Goal: Use online tool/utility: Use online tool/utility

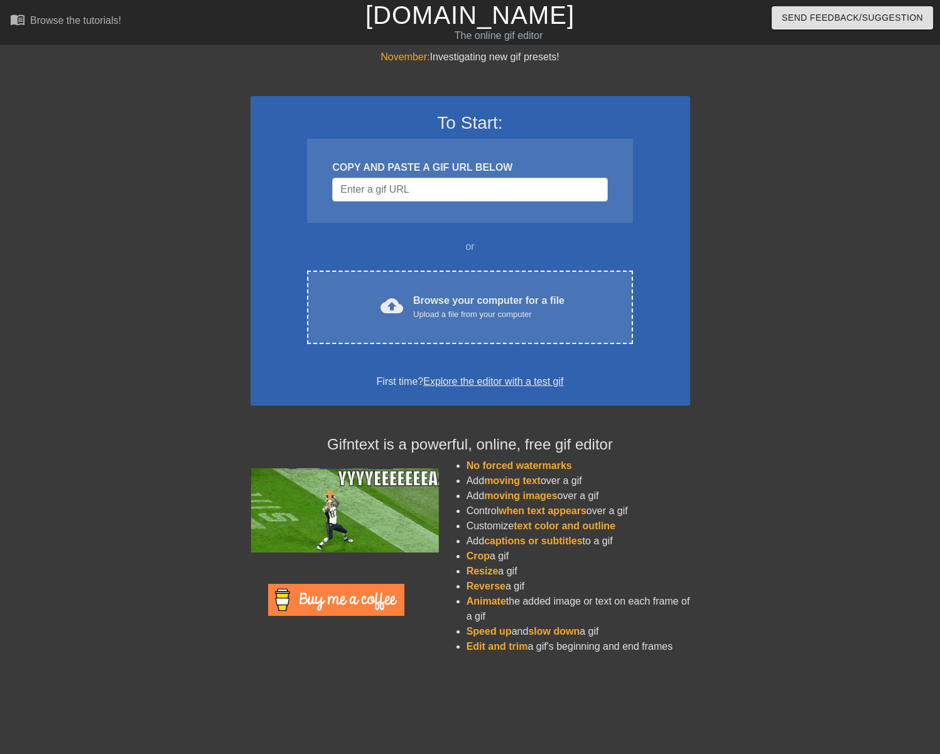
click at [167, 233] on div at bounding box center [141, 238] width 188 height 377
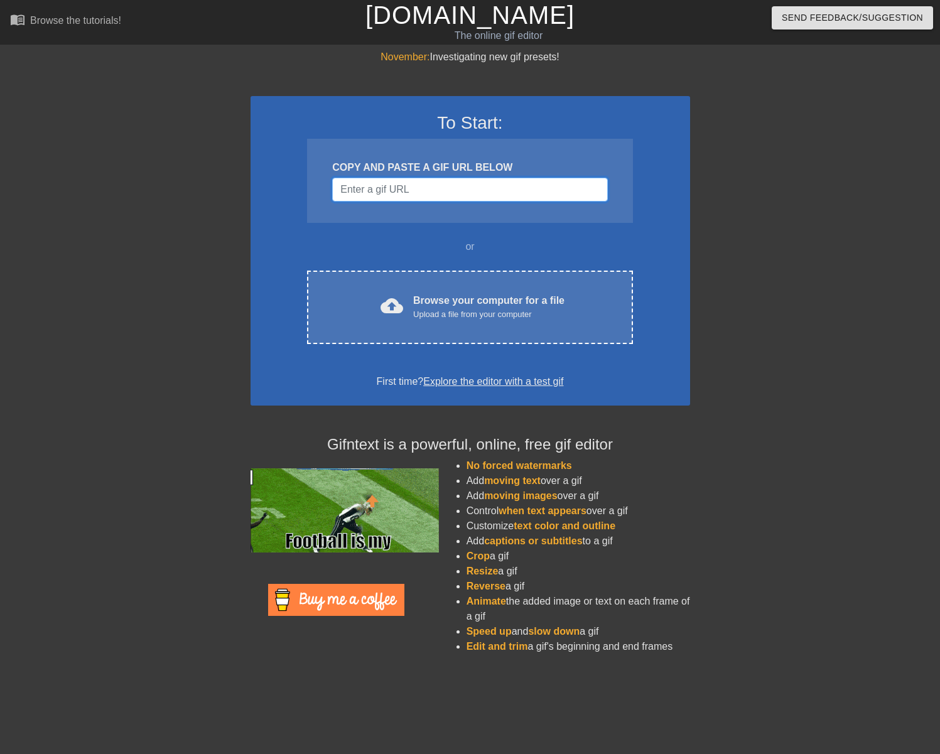
click at [438, 181] on input "Username" at bounding box center [469, 190] width 275 height 24
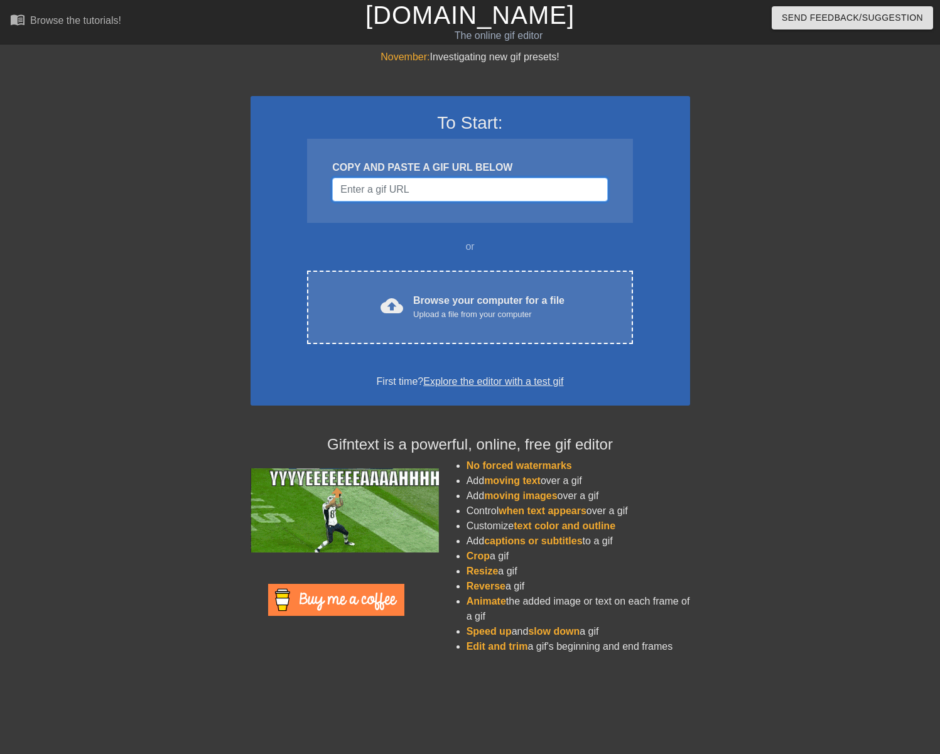
click at [481, 195] on input "Username" at bounding box center [469, 190] width 275 height 24
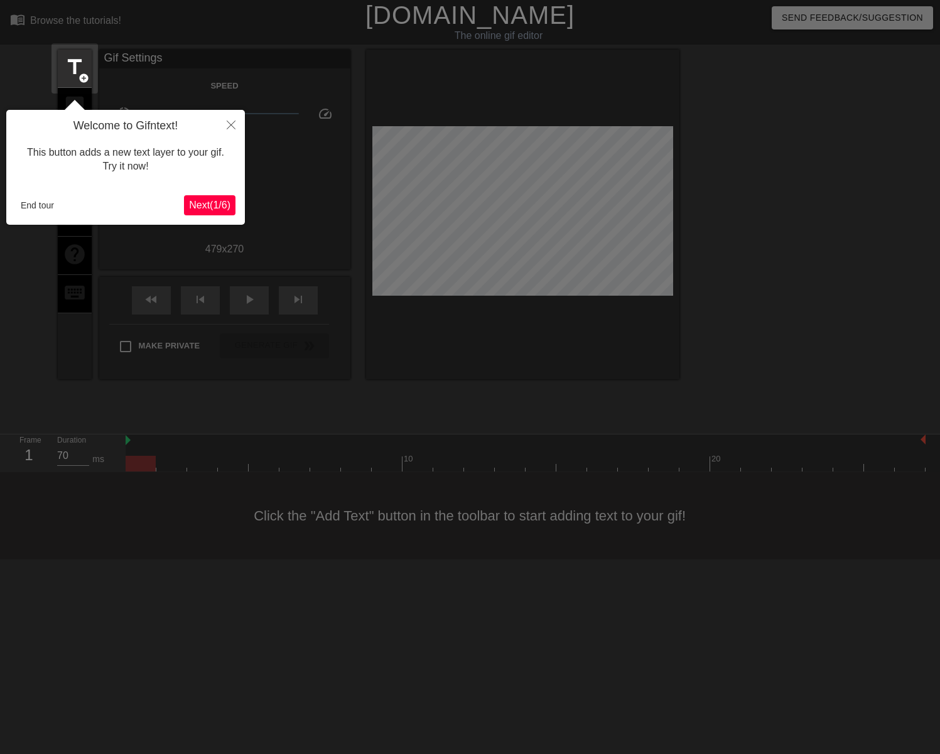
click at [209, 208] on span "Next ( 1 / 6 )" at bounding box center [209, 205] width 41 height 11
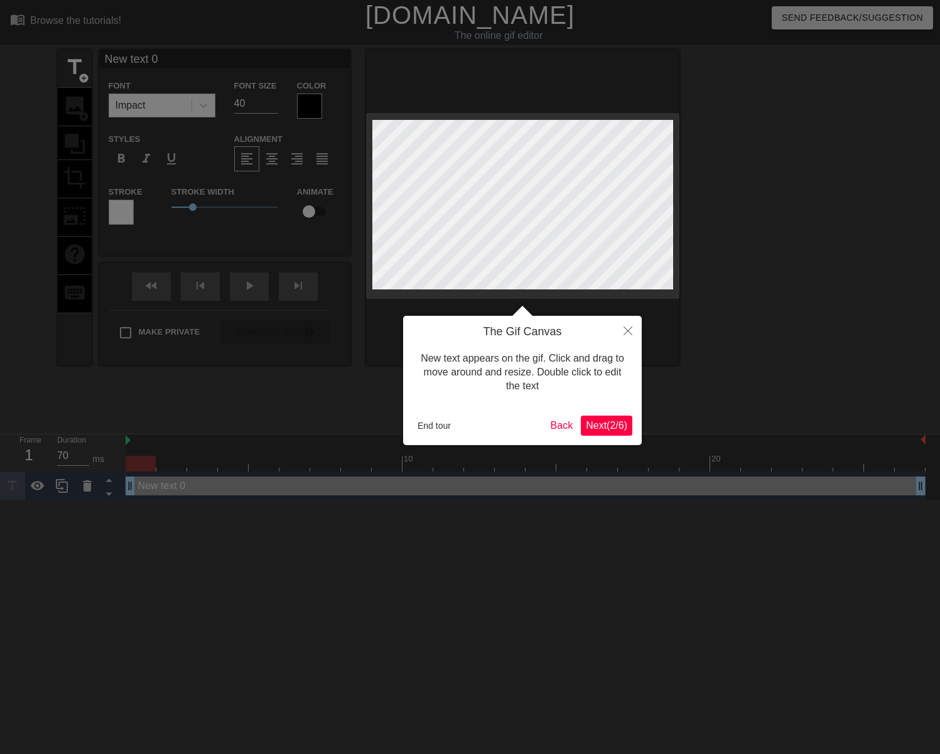
click at [610, 421] on span "Next ( 2 / 6 )" at bounding box center [606, 425] width 41 height 11
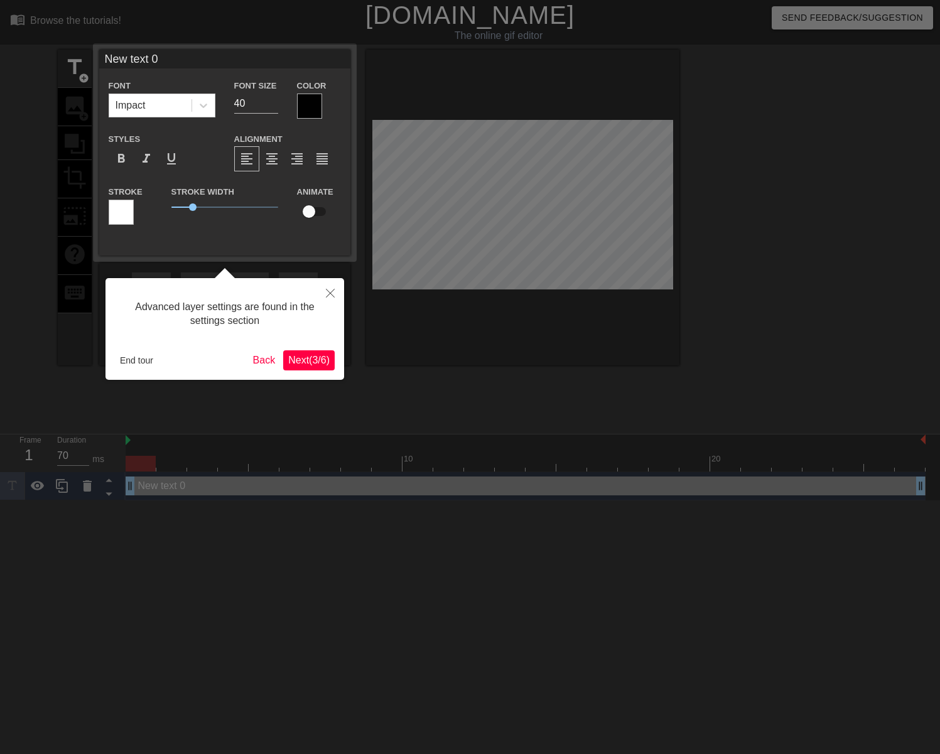
click at [306, 361] on span "Next ( 3 / 6 )" at bounding box center [308, 360] width 41 height 11
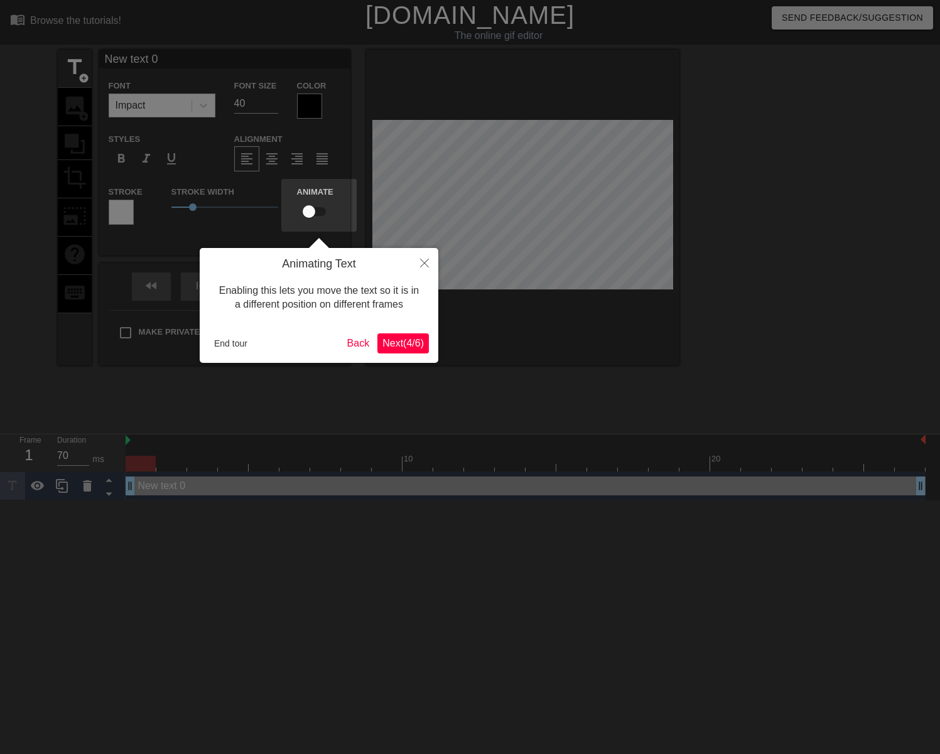
click at [401, 337] on button "Next ( 4 / 6 )" at bounding box center [402, 343] width 51 height 20
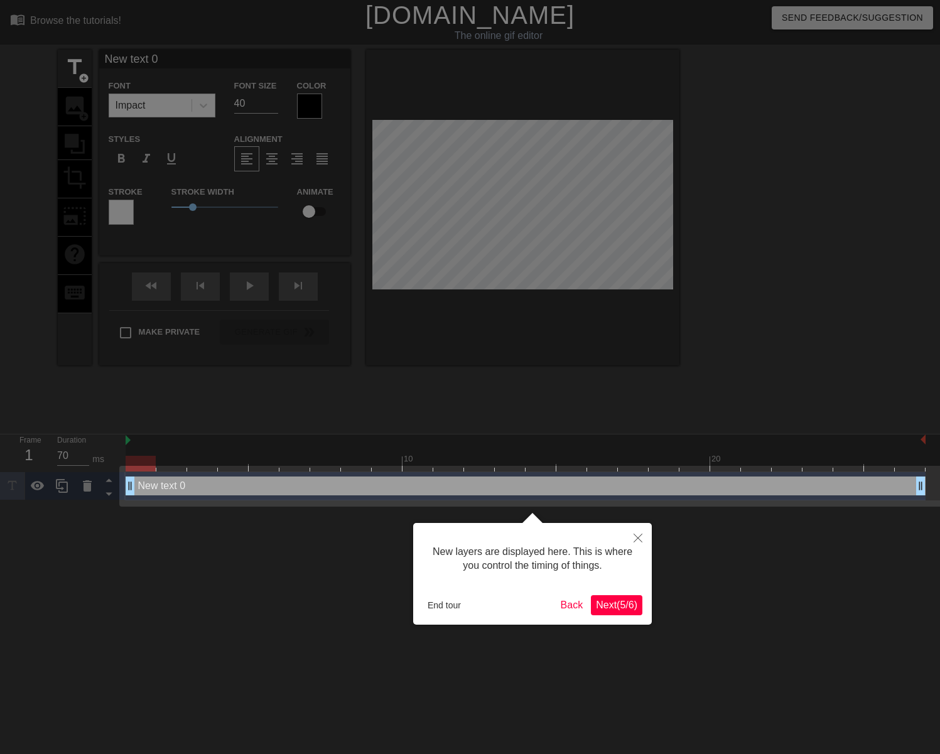
click at [609, 606] on span "Next ( 5 / 6 )" at bounding box center [616, 605] width 41 height 11
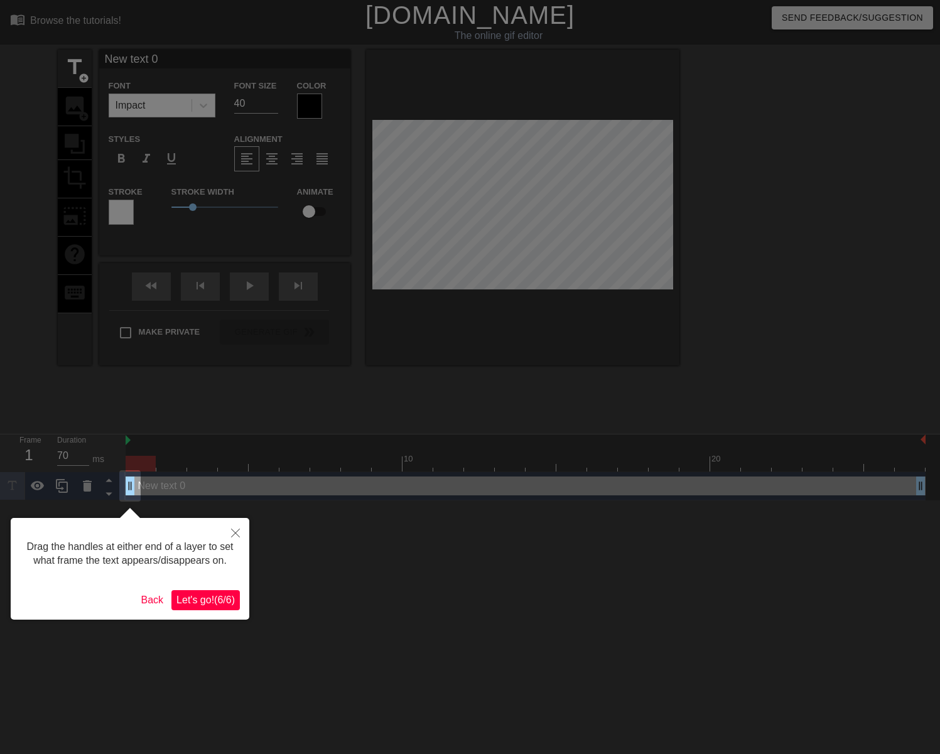
click at [221, 605] on span "Let's go! ( 6 / 6 )" at bounding box center [205, 600] width 58 height 11
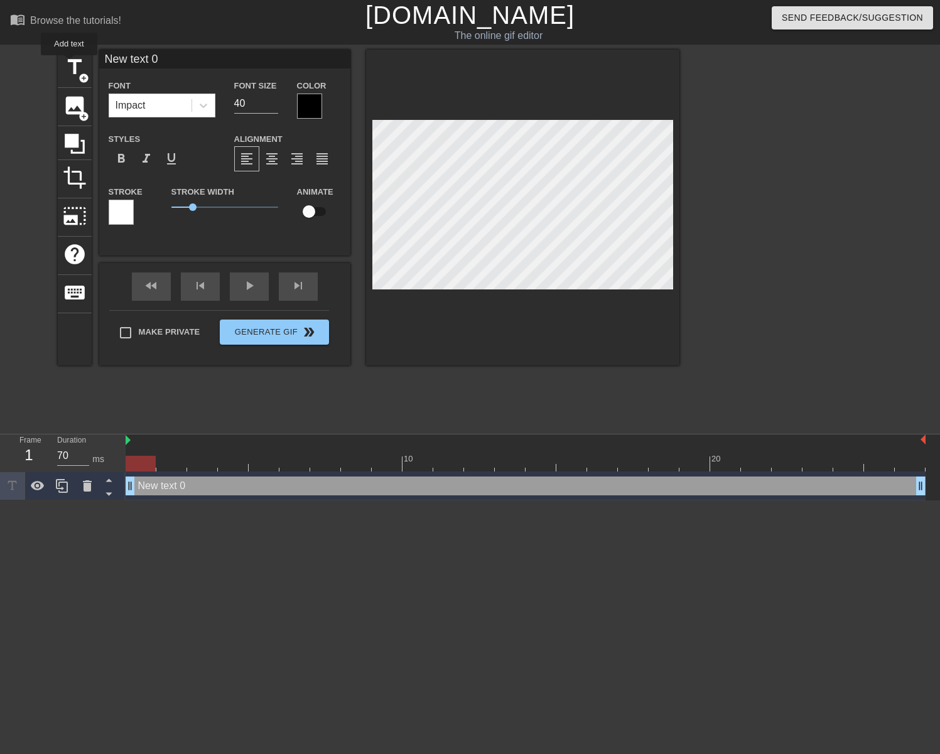
drag, startPoint x: 70, startPoint y: 64, endPoint x: 137, endPoint y: 87, distance: 70.9
click at [70, 64] on span "title" at bounding box center [75, 67] width 24 height 24
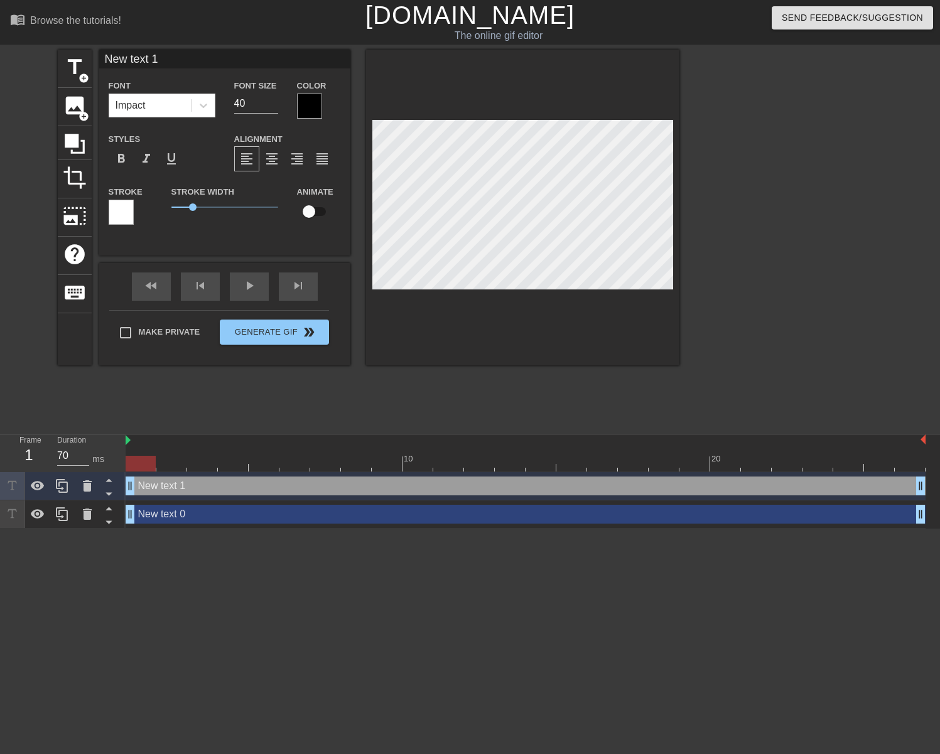
scroll to position [0, 1]
type input "A text 1"
type textarea "A text 1"
type input "Af text 1"
type textarea "Af text 1"
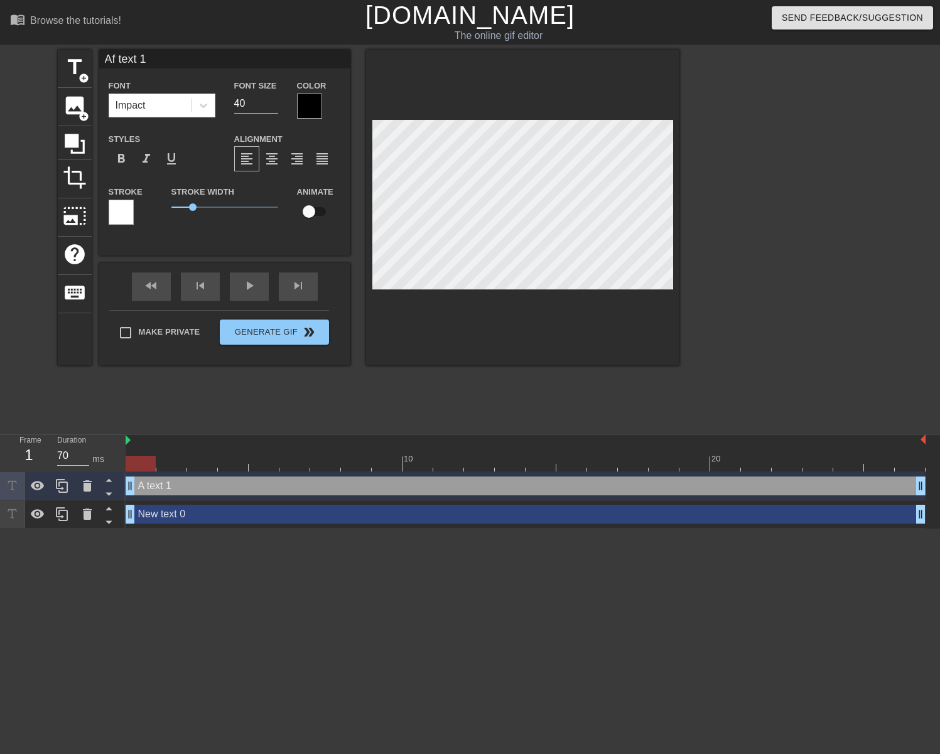
type input "Aff text 1"
type textarea "Aff text 1"
type input "Affi text 1"
type textarea "Affi text 1"
type input "Affil text 1"
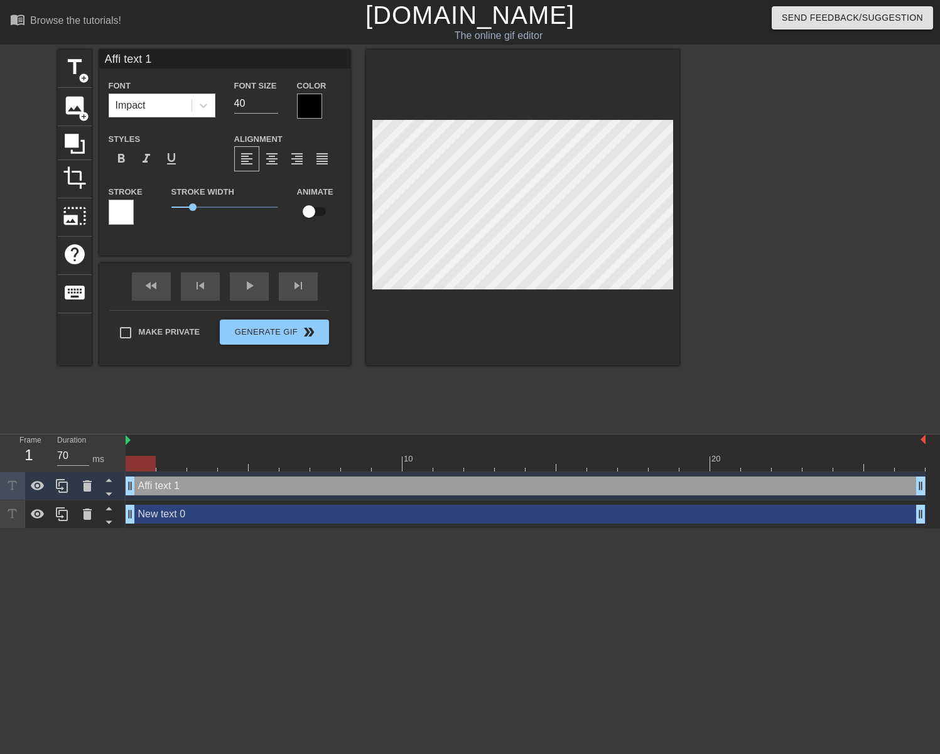
type textarea "Affil text 1"
type input "Affili text 1"
type textarea "Affili text 1"
type input "Affilia text 1"
type textarea "Affilia text 1"
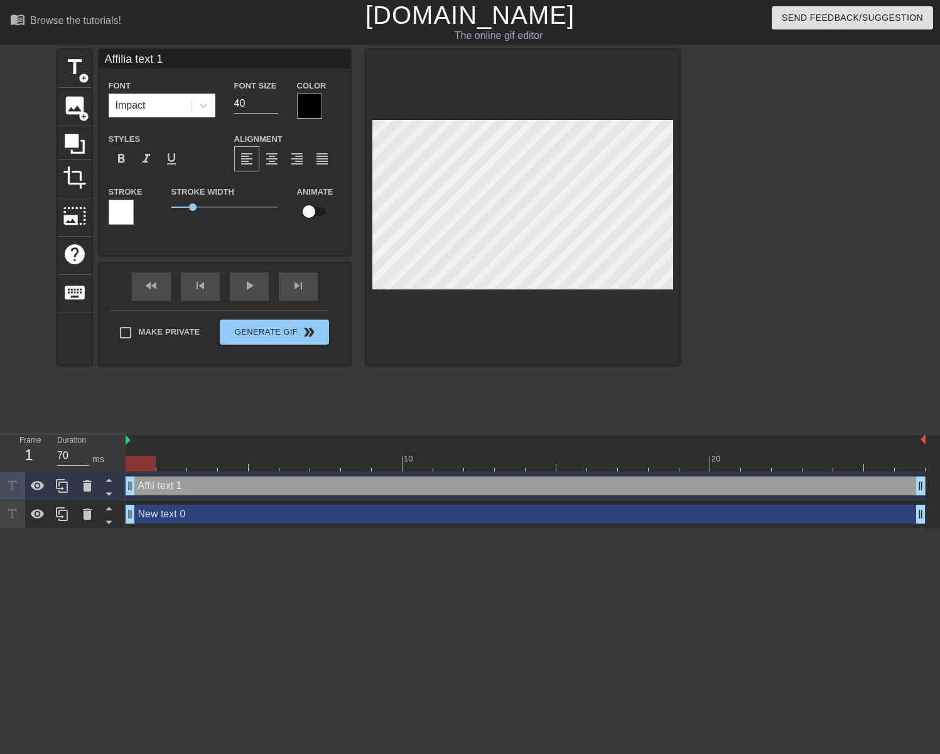
scroll to position [0, 1]
type input "Affiliat text 1"
type textarea "Affiliat text 1"
type input "Affiliate text 1"
type textarea "Affiliate text 1"
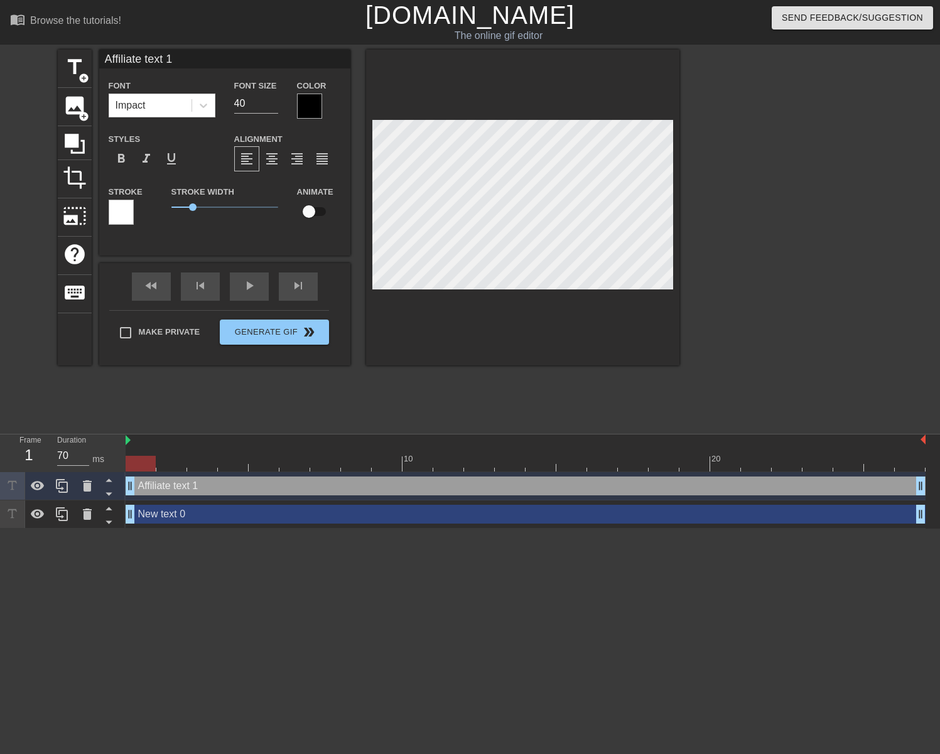
type input "Affiliate"
type textarea "Affiliate"
click at [246, 105] on input "40" at bounding box center [256, 104] width 44 height 20
click at [274, 106] on input "39" at bounding box center [256, 104] width 44 height 20
click at [274, 106] on input "38" at bounding box center [256, 104] width 44 height 20
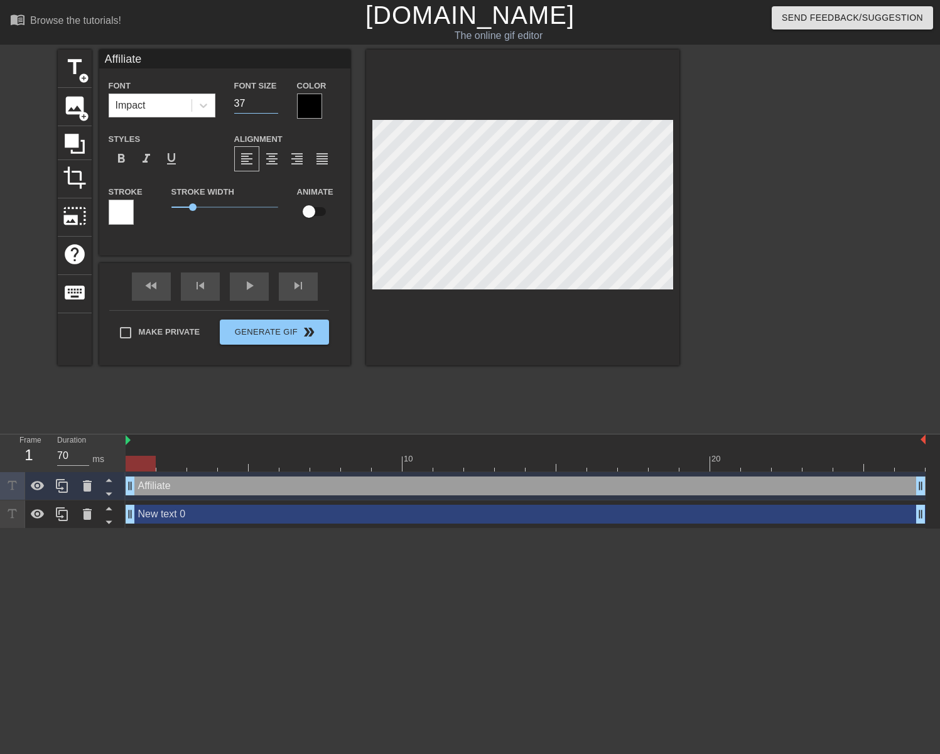
click at [274, 106] on input "37" at bounding box center [256, 104] width 44 height 20
click at [274, 106] on input "18" at bounding box center [256, 104] width 44 height 20
click at [275, 99] on input "19" at bounding box center [256, 104] width 44 height 20
click at [275, 99] on input "20" at bounding box center [256, 104] width 44 height 20
click at [275, 99] on input "21" at bounding box center [256, 104] width 44 height 20
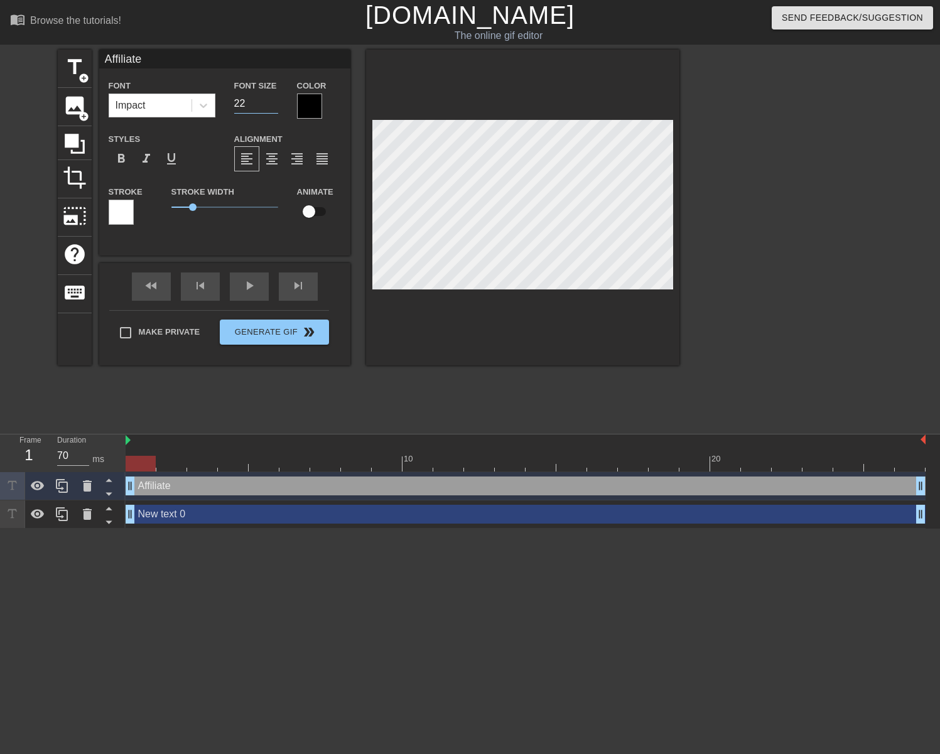
type input "22"
click at [275, 99] on input "22" at bounding box center [256, 104] width 44 height 20
click at [310, 105] on div at bounding box center [309, 106] width 25 height 25
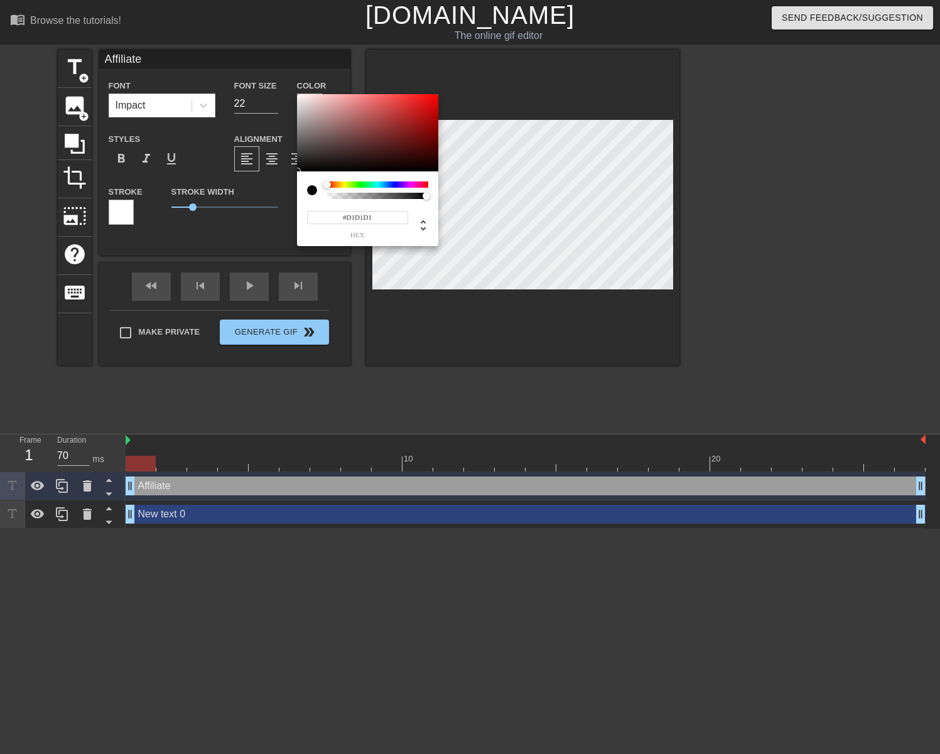
type input "#FFFFFF"
drag, startPoint x: 283, startPoint y: 93, endPoint x: 272, endPoint y: 85, distance: 13.6
click at [271, 78] on div "#FFFFFF hex" at bounding box center [470, 377] width 940 height 754
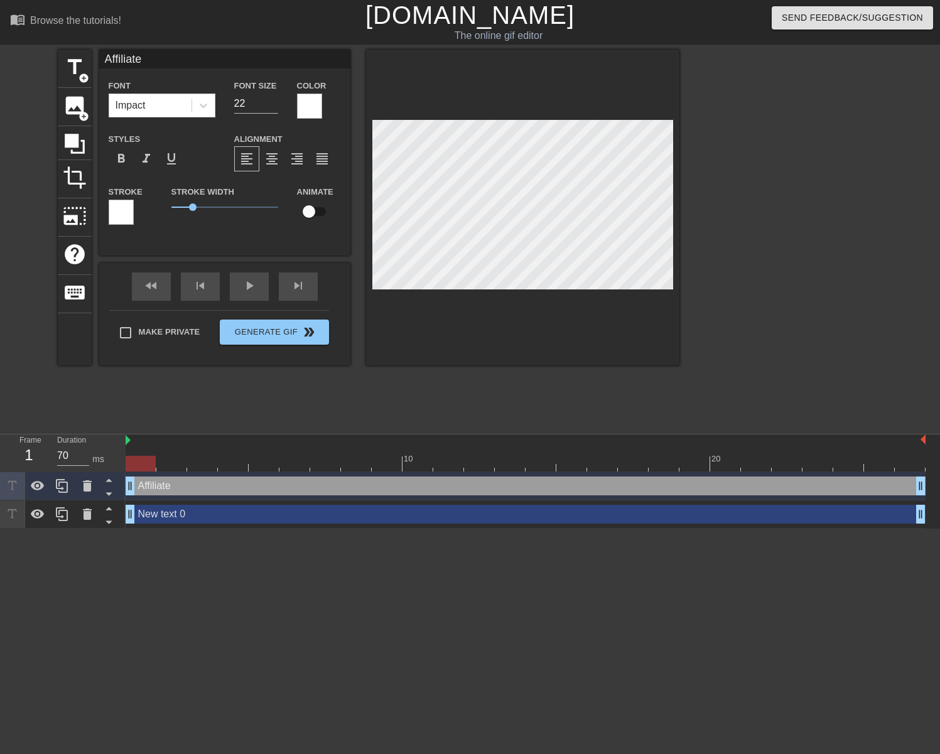
click at [127, 212] on div at bounding box center [121, 212] width 25 height 25
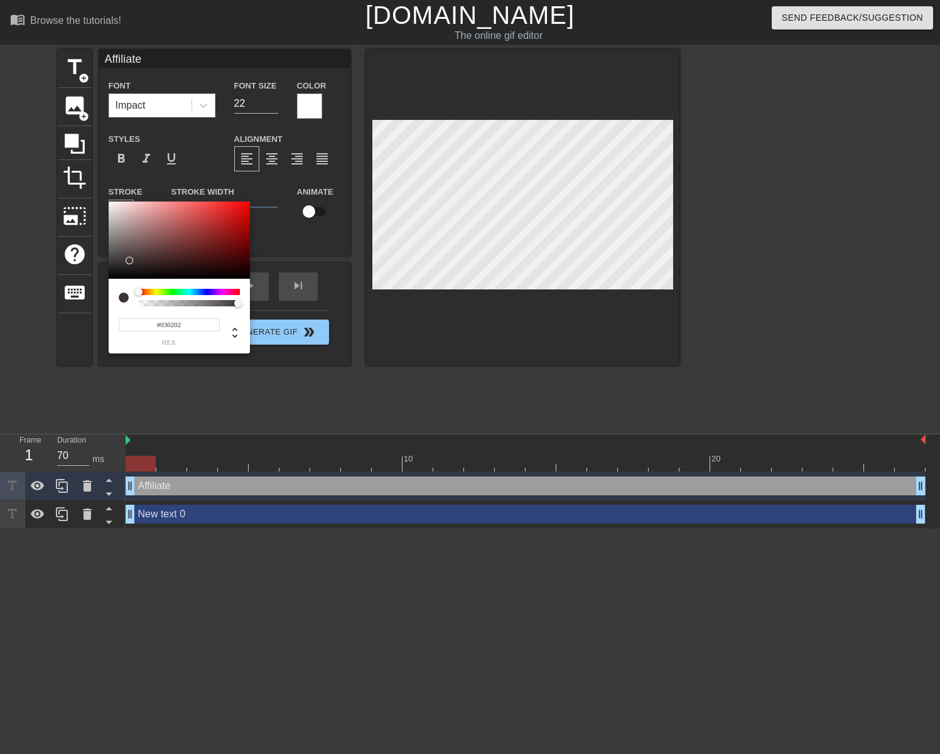
type input "#000000"
drag, startPoint x: 126, startPoint y: 265, endPoint x: 94, endPoint y: 293, distance: 42.8
click at [94, 293] on div "#000000 hex" at bounding box center [470, 377] width 940 height 754
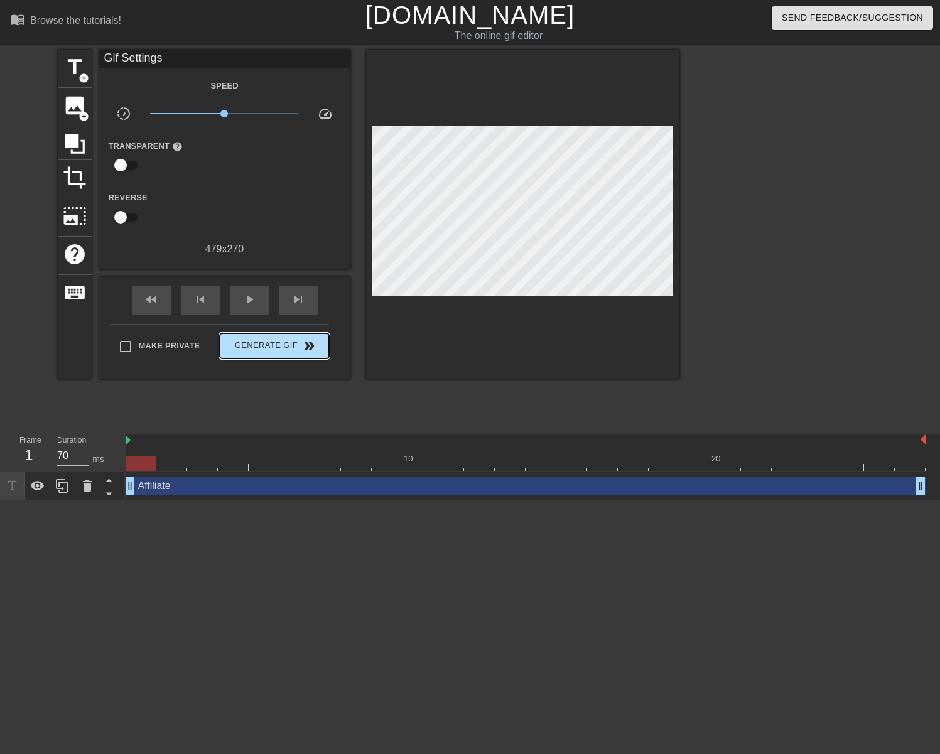
click at [290, 327] on div "Make Private Generate Gif double_arrow" at bounding box center [219, 349] width 220 height 50
click at [289, 344] on span "Generate Gif double_arrow" at bounding box center [274, 345] width 99 height 15
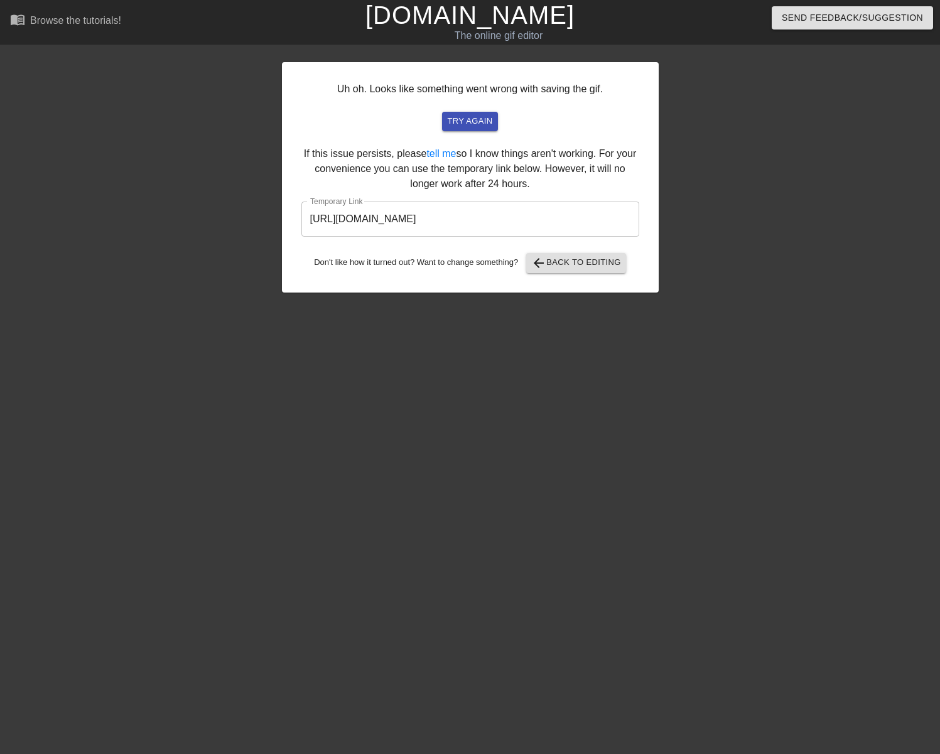
click at [280, 170] on div "Uh oh. Looks like something went wrong with saving the gif. try again If this i…" at bounding box center [470, 238] width 940 height 377
click at [463, 125] on span "try again" at bounding box center [469, 121] width 45 height 14
click at [391, 428] on html "menu_book Browse the tutorials! [DOMAIN_NAME] The online gif editor Send Feedba…" at bounding box center [470, 216] width 940 height 432
click at [183, 87] on div at bounding box center [172, 238] width 188 height 377
